Goal: Task Accomplishment & Management: Manage account settings

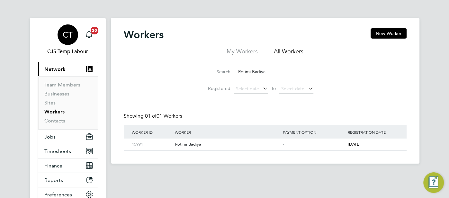
click at [66, 37] on span "CT" at bounding box center [68, 35] width 10 height 8
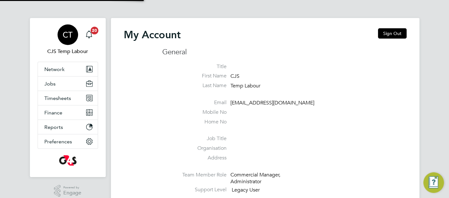
type input "[EMAIL_ADDRESS][DOMAIN_NAME]"
click at [388, 29] on button "Sign Out" at bounding box center [392, 33] width 29 height 10
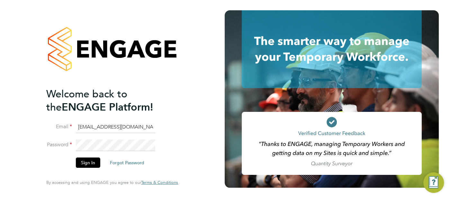
drag, startPoint x: 149, startPoint y: 129, endPoint x: 84, endPoint y: 129, distance: 65.2
click at [84, 129] on input "cjs.templabour@uk.g4s.com" at bounding box center [115, 127] width 79 height 12
type input "c"
type input "pts.templabour@uk.g4s.com"
click at [90, 163] on button "Sign In" at bounding box center [88, 162] width 24 height 10
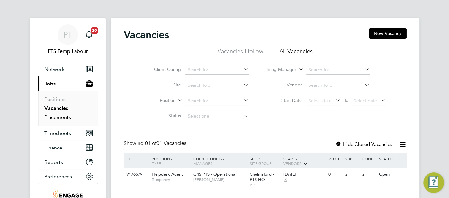
click at [60, 117] on link "Placements" at bounding box center [57, 117] width 27 height 6
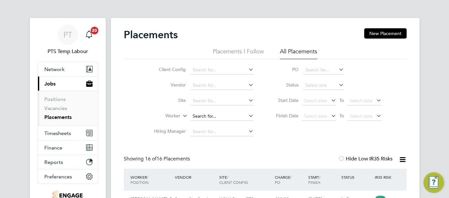
click at [211, 114] on input at bounding box center [221, 116] width 63 height 9
click at [223, 124] on li "Nata Da Silva Goncalves" at bounding box center [222, 125] width 64 height 9
type input "[PERSON_NAME] [PERSON_NAME]"
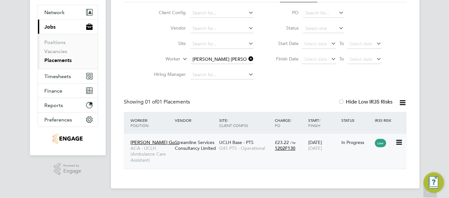
click at [291, 149] on span "1202F130" at bounding box center [285, 148] width 21 height 6
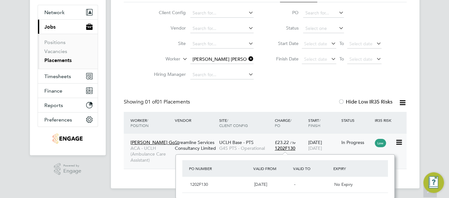
click at [398, 143] on icon at bounding box center [398, 142] width 6 height 8
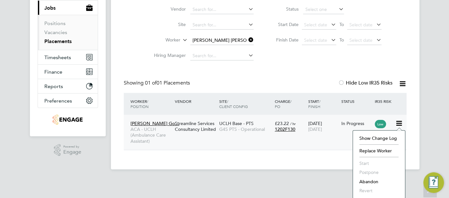
click at [344, 134] on div "Nata Da Silva Go… ACA - UCLH (Ambulance Care Assistant) Streamline Services Con…" at bounding box center [265, 132] width 283 height 35
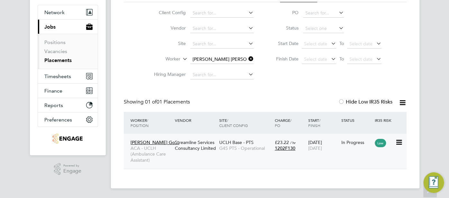
click at [397, 142] on icon at bounding box center [398, 142] width 6 height 8
click at [353, 145] on div "In Progress" at bounding box center [356, 142] width 33 height 12
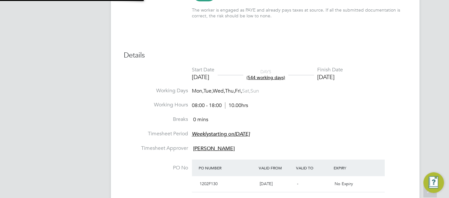
type input "Ciaron Sherry"
type input "02 Dec 2024"
type input "31 Dec 2026"
type input "08:00"
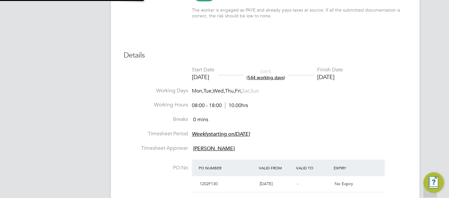
type input "18:00"
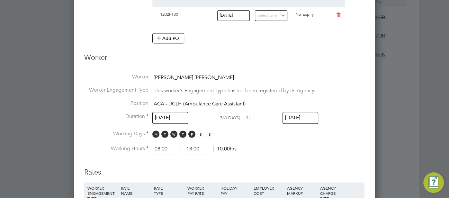
click at [292, 116] on input "31 Dec 2026" at bounding box center [300, 118] width 36 height 12
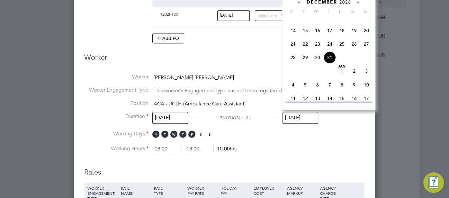
click at [345, 0] on span "2026" at bounding box center [345, 1] width 12 height 5
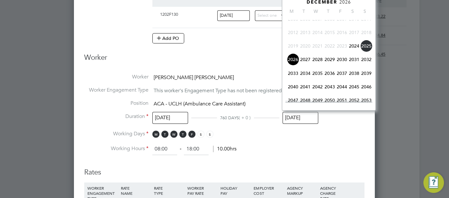
click at [365, 49] on span "2025" at bounding box center [366, 46] width 12 height 12
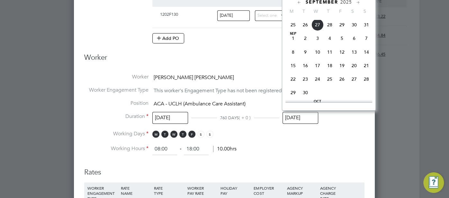
click at [343, 56] on span "12" at bounding box center [342, 52] width 12 height 12
type input "12 Sep 2025"
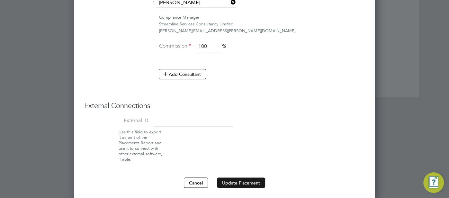
click at [240, 178] on button "Update Placement" at bounding box center [241, 182] width 48 height 10
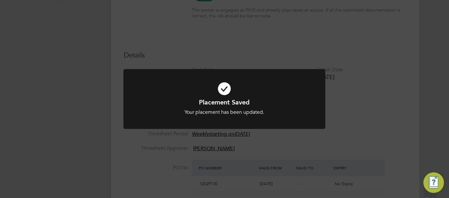
click at [225, 92] on icon at bounding box center [224, 88] width 167 height 25
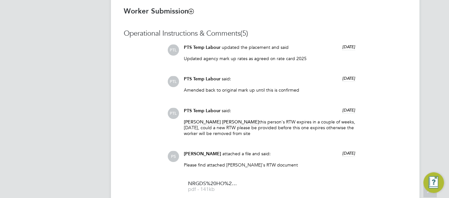
scroll to position [668, 0]
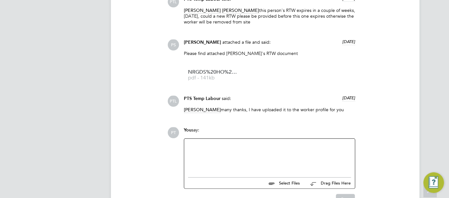
click at [240, 148] on div at bounding box center [269, 156] width 163 height 28
drag, startPoint x: 247, startPoint y: 147, endPoint x: 188, endPoint y: 148, distance: 59.4
click at [188, 148] on div "Placement has been ended" at bounding box center [269, 156] width 163 height 28
click at [188, 148] on div "Advised end of Contract 12/09/2025" at bounding box center [269, 156] width 163 height 28
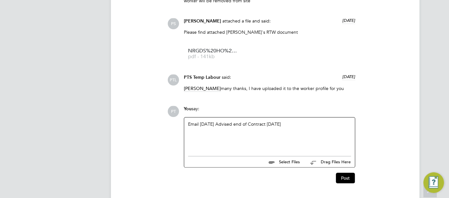
scroll to position [690, 0]
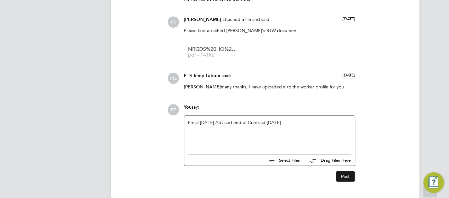
click at [346, 177] on button "Post" at bounding box center [345, 176] width 19 height 10
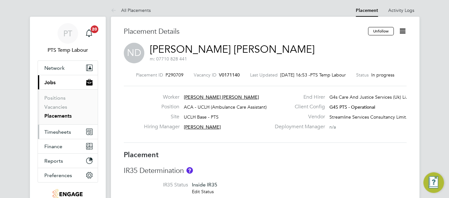
scroll to position [0, 0]
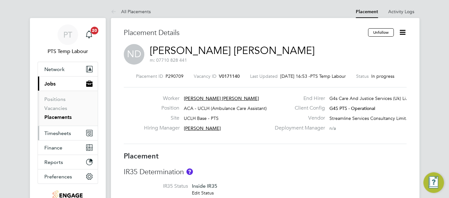
click at [49, 134] on span "Timesheets" at bounding box center [57, 133] width 27 height 6
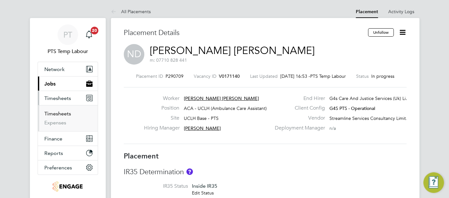
click at [55, 115] on link "Timesheets" at bounding box center [57, 114] width 27 height 6
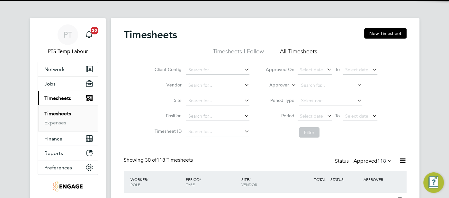
scroll to position [16, 56]
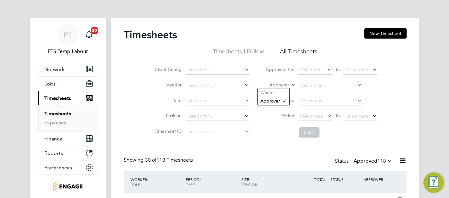
click at [290, 85] on icon at bounding box center [290, 83] width 0 height 6
click at [282, 90] on li "Worker" at bounding box center [273, 92] width 31 height 8
click at [299, 86] on input at bounding box center [330, 85] width 63 height 9
click at [314, 93] on li "Nata Da Silva Goncalves" at bounding box center [331, 94] width 64 height 9
type input "Nata Da Silva Goncalves"
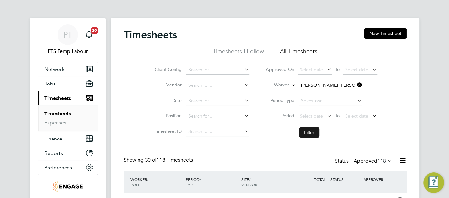
click at [312, 133] on button "Filter" at bounding box center [309, 132] width 21 height 10
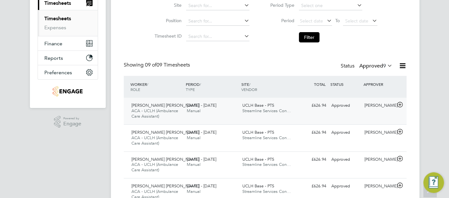
click at [344, 107] on div "Approved" at bounding box center [345, 105] width 33 height 11
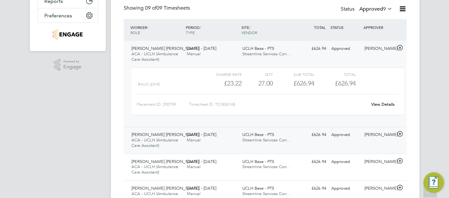
click at [355, 139] on div "Nata Da Silva Goncalves ACA - UCLH (Ambulance Care Assistant) 11 - 17 Aug 2025 …" at bounding box center [265, 140] width 283 height 27
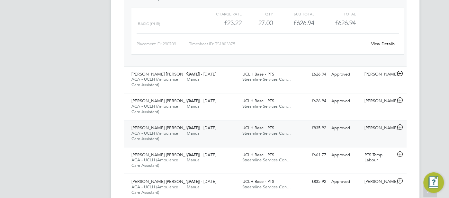
click at [357, 130] on div "Approved" at bounding box center [345, 128] width 33 height 11
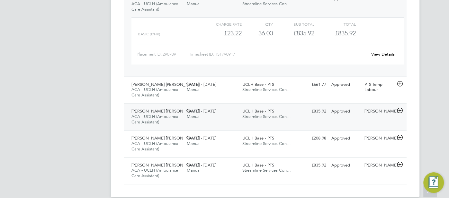
click at [361, 115] on div "Nata Da Silva Goncalves ACA - UCLH (Ambulance Care Assistant) 7 - 13 Jul 2025 7…" at bounding box center [265, 116] width 283 height 27
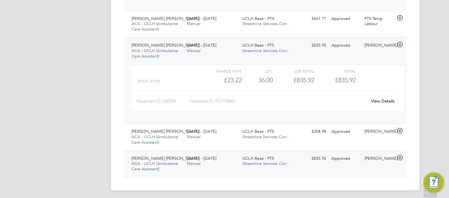
click at [355, 158] on div "Approved" at bounding box center [345, 158] width 33 height 11
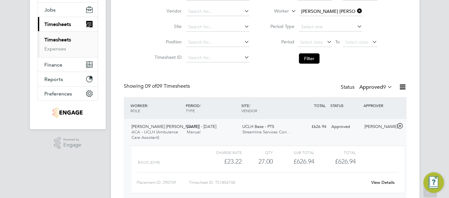
scroll to position [77, 0]
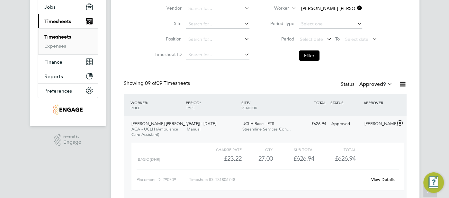
click at [383, 178] on link "View Details" at bounding box center [382, 179] width 23 height 5
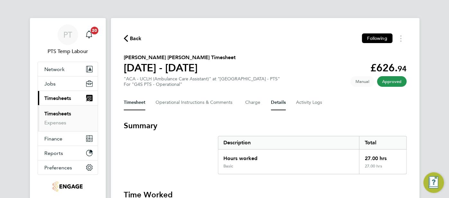
click at [276, 97] on button "Details" at bounding box center [278, 102] width 15 height 15
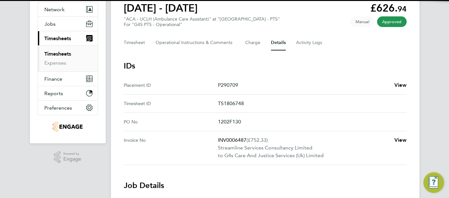
scroll to position [70, 0]
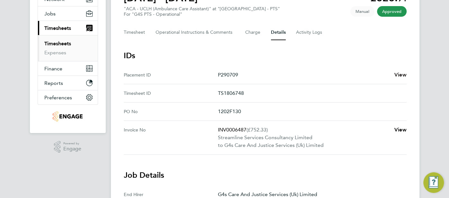
click at [398, 72] on span "View" at bounding box center [400, 75] width 12 height 6
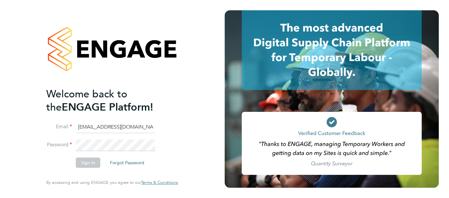
click at [133, 132] on input "[EMAIL_ADDRESS][DOMAIN_NAME]" at bounding box center [115, 127] width 79 height 12
type input "[EMAIL_ADDRESS][DOMAIN_NAME]"
click at [81, 163] on button "Sign In" at bounding box center [88, 162] width 24 height 10
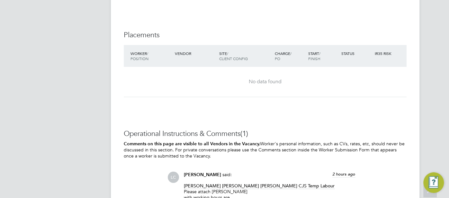
scroll to position [1686, 0]
